Goal: Transaction & Acquisition: Purchase product/service

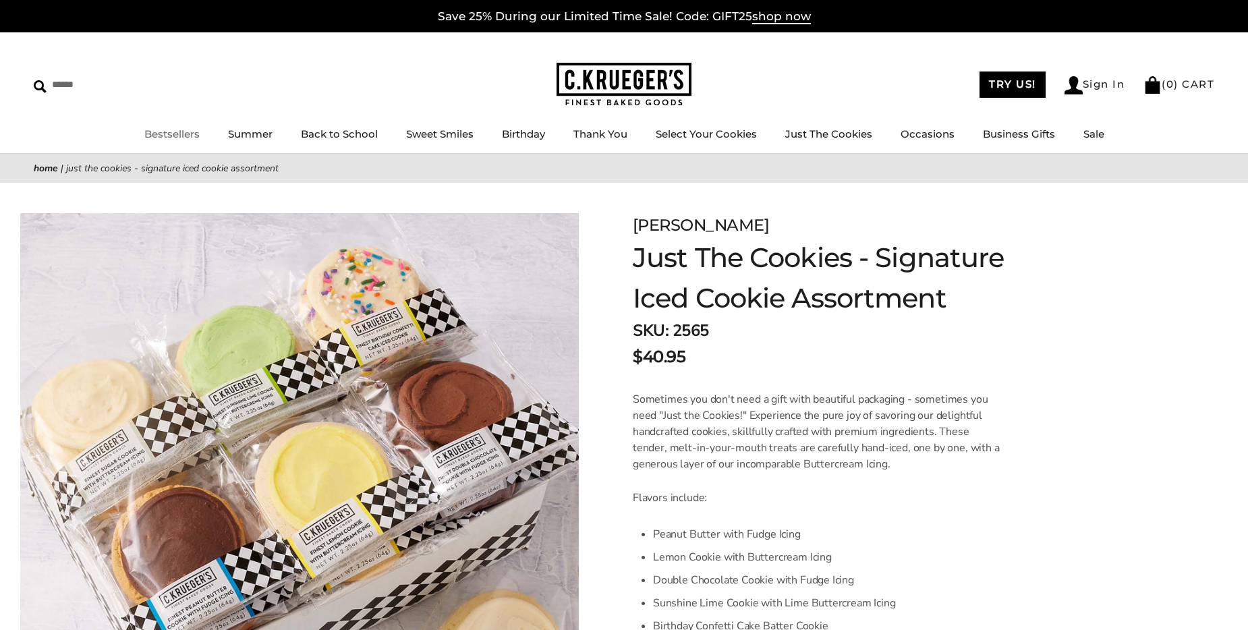
click at [190, 135] on link "Bestsellers" at bounding box center [171, 133] width 55 height 13
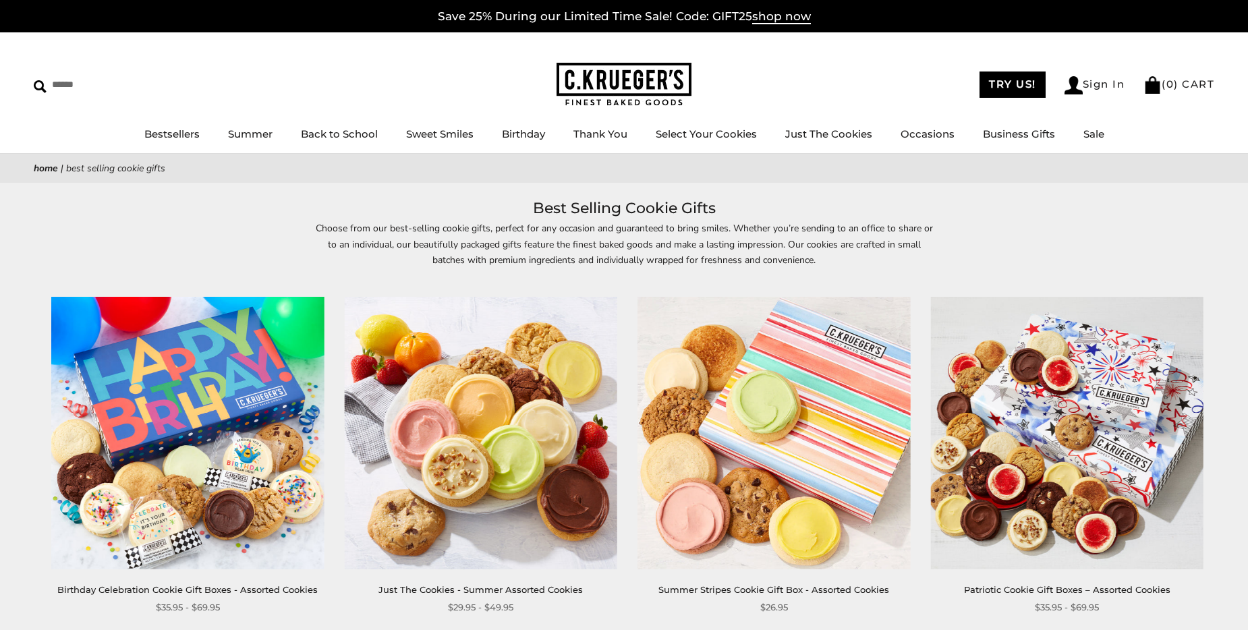
click at [451, 424] on img at bounding box center [481, 433] width 273 height 273
